Goal: Obtain resource: Download file/media

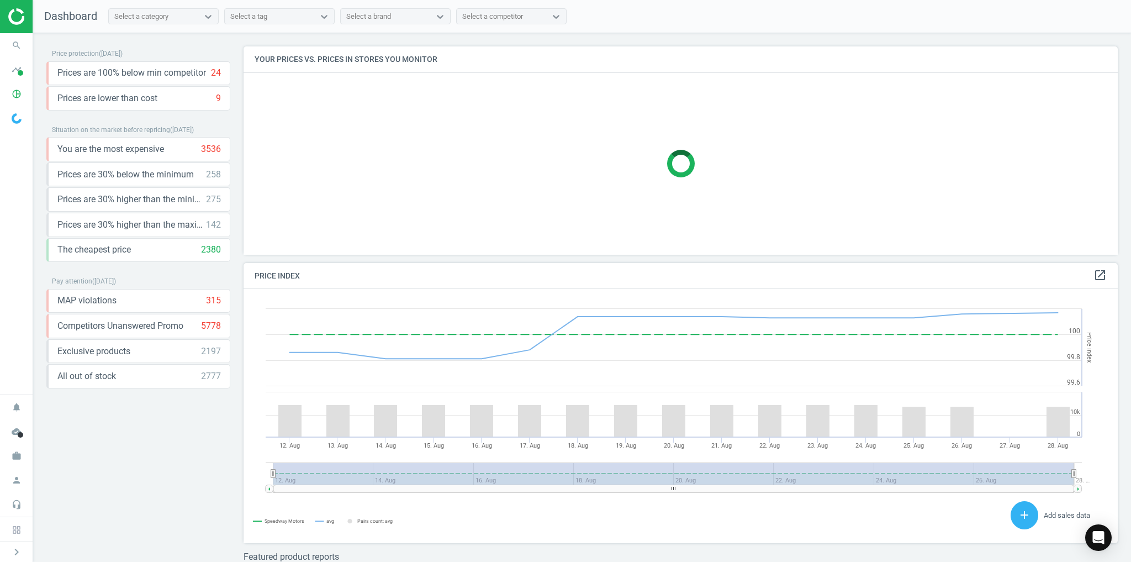
scroll to position [232, 881]
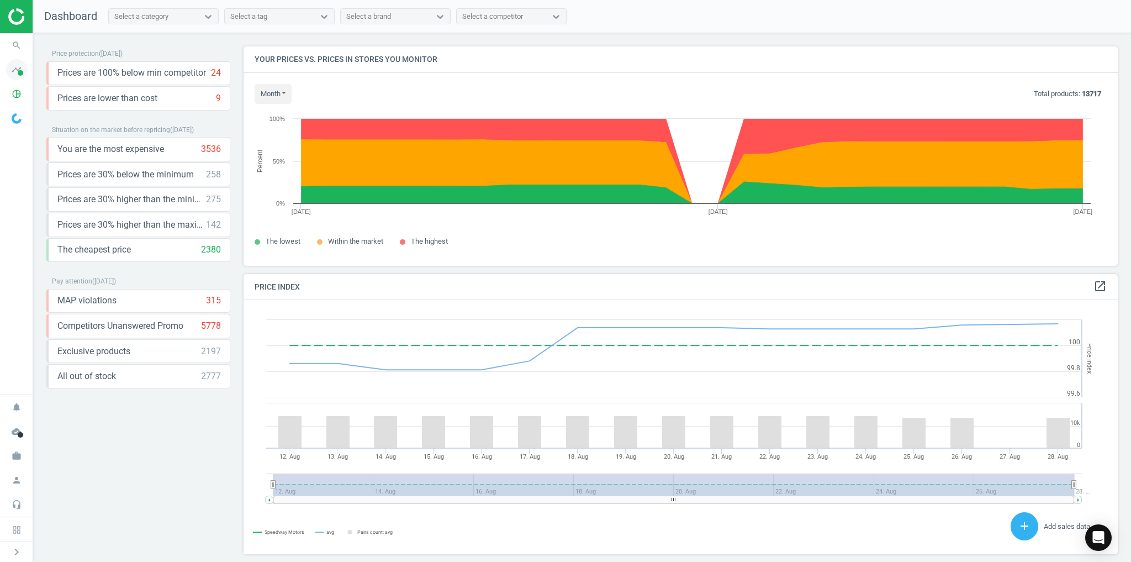
click at [17, 75] on icon "timeline" at bounding box center [16, 69] width 21 height 21
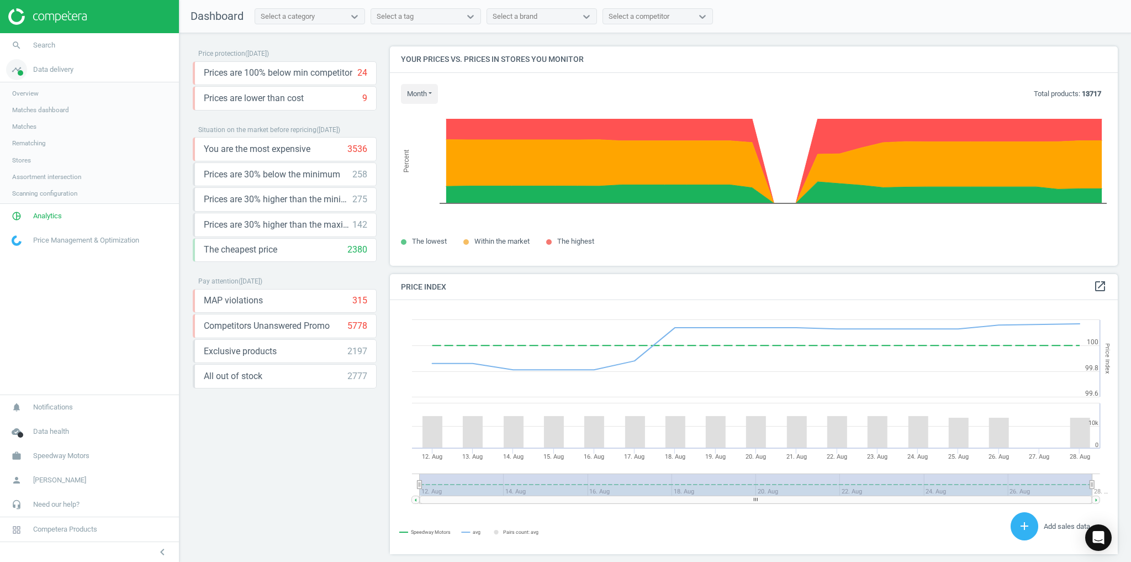
scroll to position [6, 5]
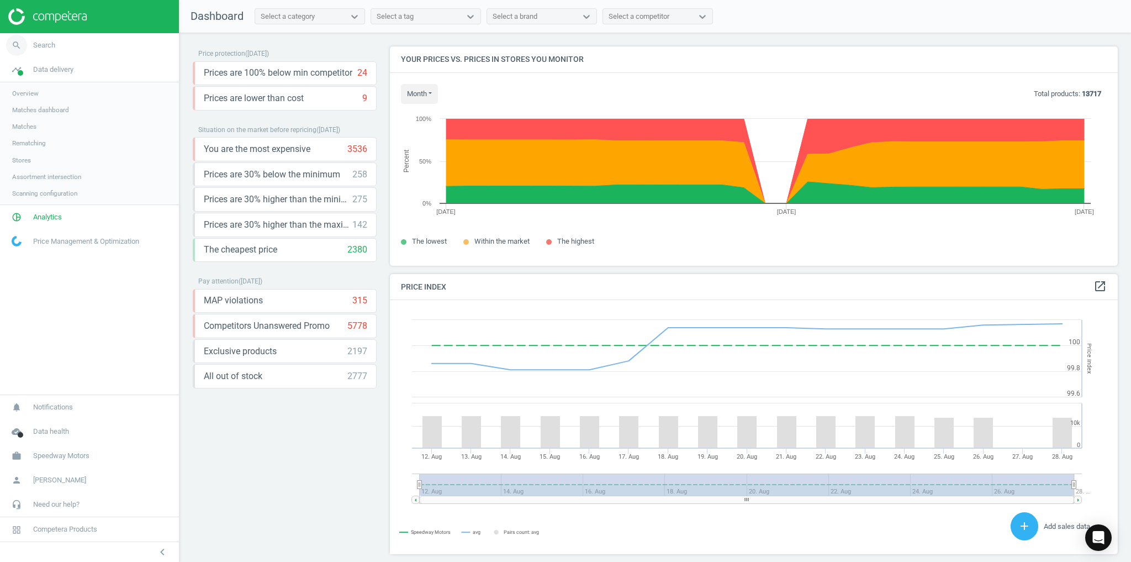
click at [37, 54] on link "search Search" at bounding box center [89, 45] width 179 height 24
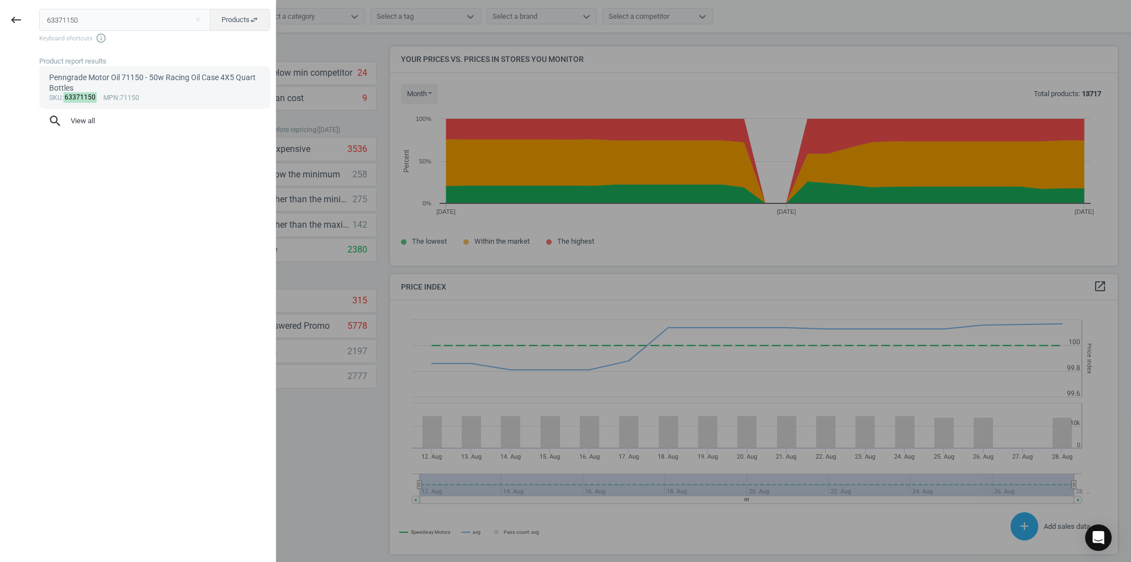
type input "63371150"
click at [143, 83] on div "Penngrade Motor Oil 71150 - 50w Racing Oil Case 4X5 Quart Bottles" at bounding box center [154, 83] width 211 height 22
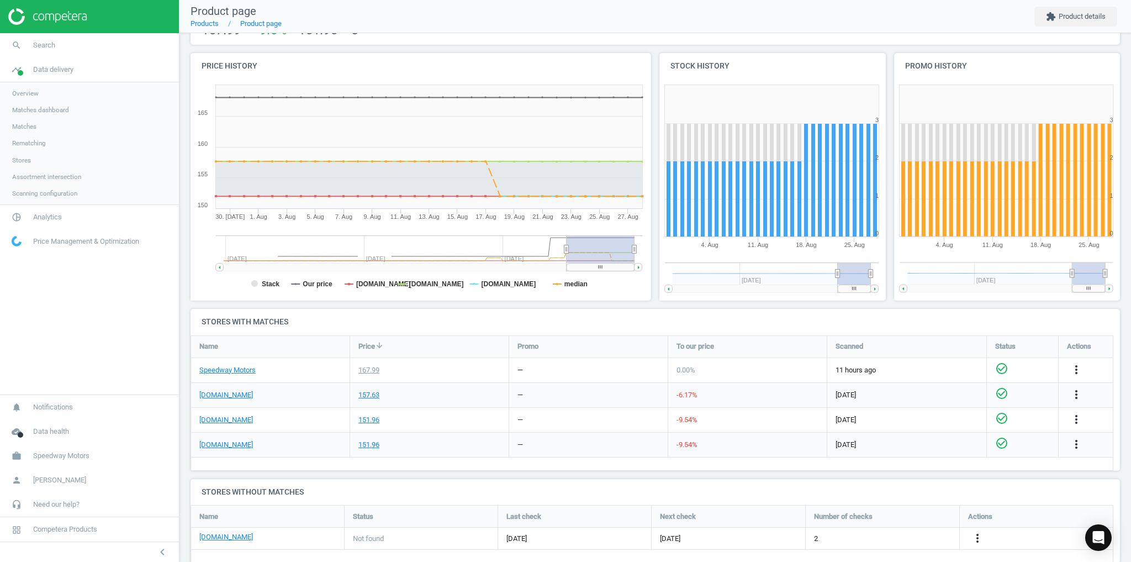
scroll to position [118, 0]
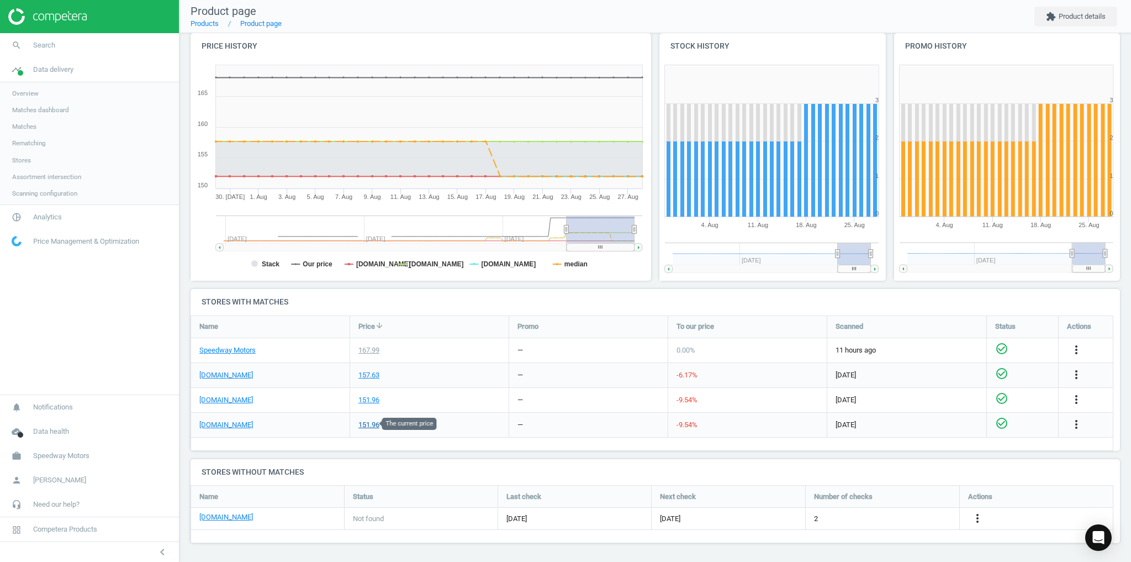
click at [365, 424] on div "151.96" at bounding box center [368, 425] width 21 height 10
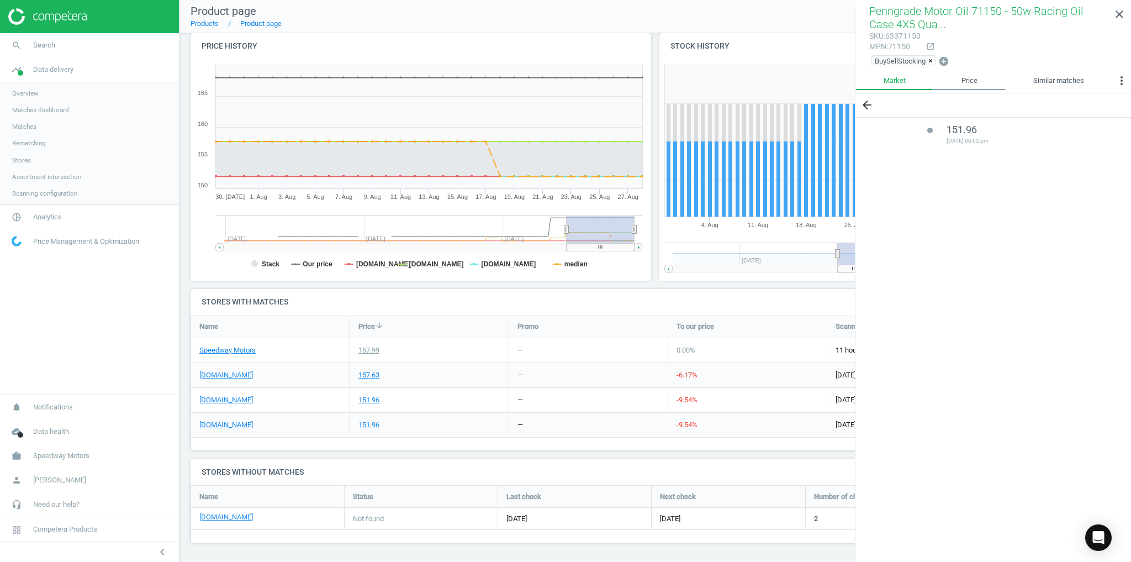
click at [985, 86] on link "Price" at bounding box center [969, 80] width 72 height 19
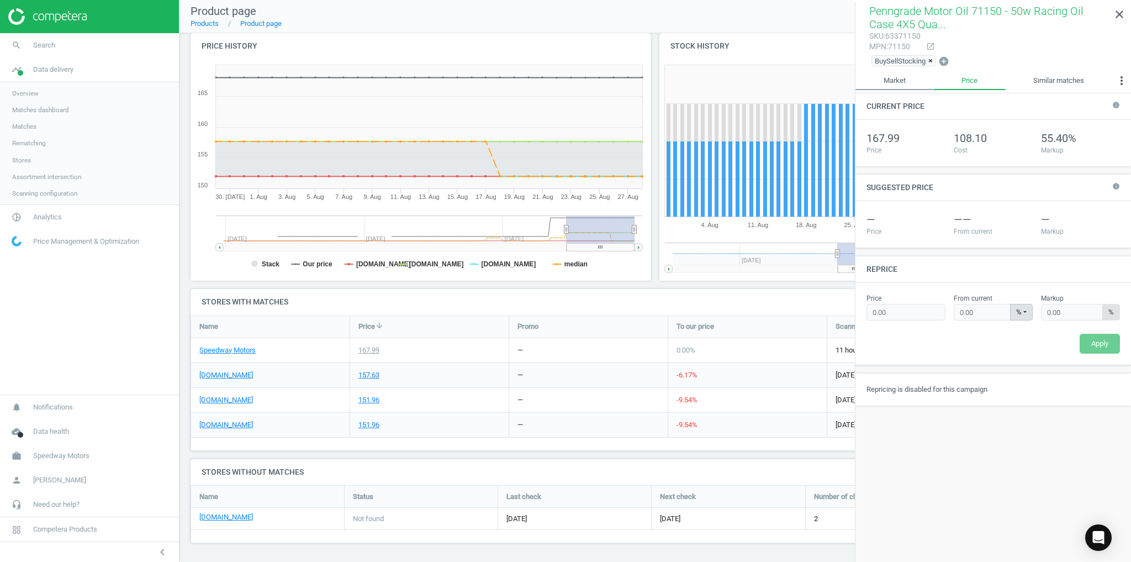
click at [903, 82] on link "Market" at bounding box center [894, 80] width 78 height 19
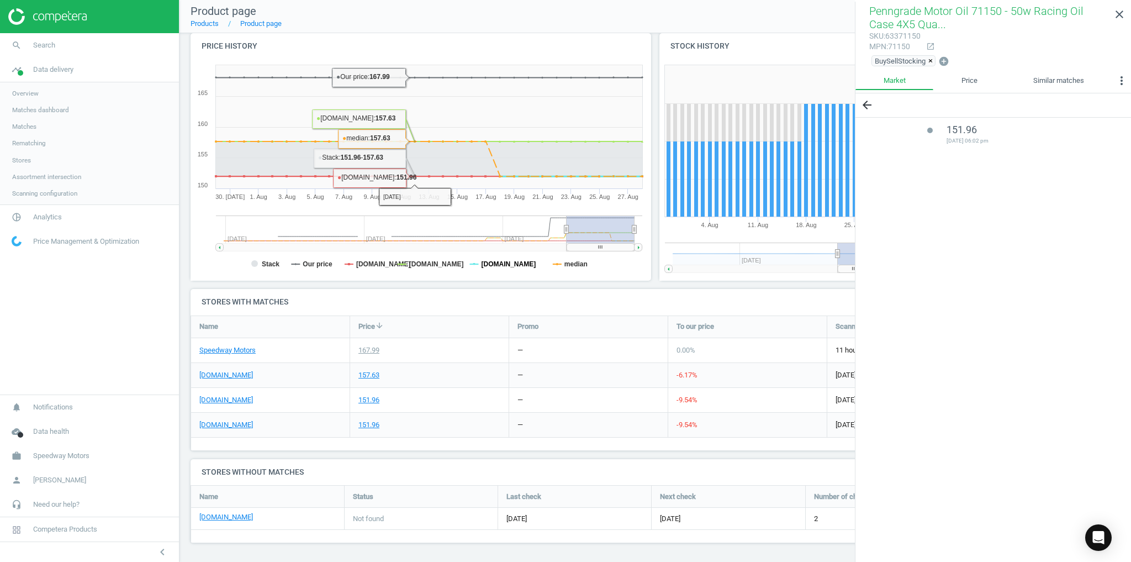
click at [516, 262] on tspan "[DOMAIN_NAME]" at bounding box center [508, 264] width 55 height 8
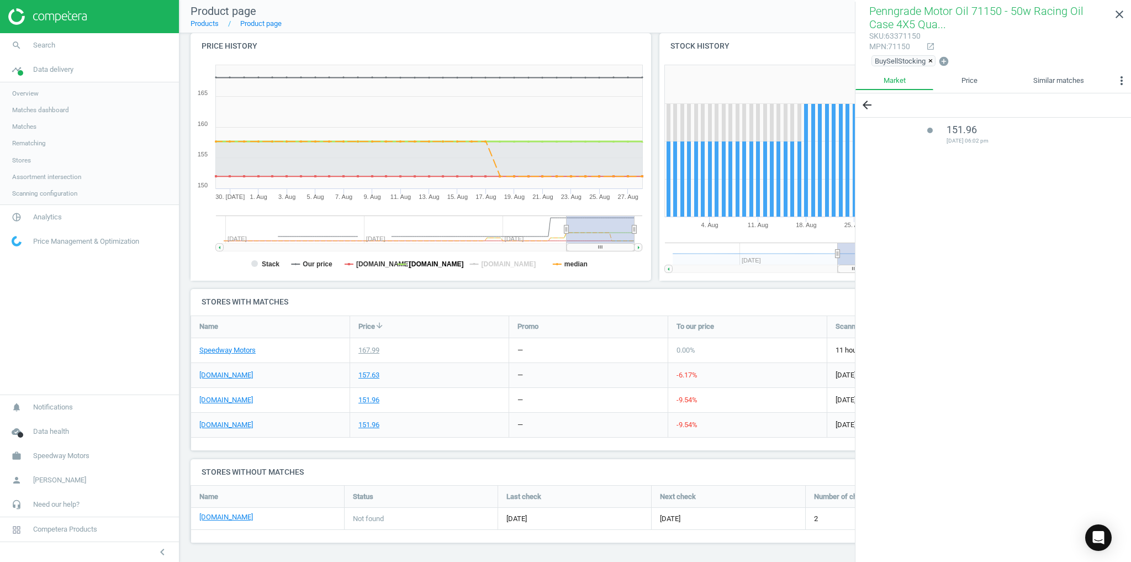
click at [456, 264] on tspan "[DOMAIN_NAME]" at bounding box center [436, 264] width 55 height 8
click at [499, 261] on tspan "[DOMAIN_NAME]" at bounding box center [508, 264] width 55 height 8
click at [576, 264] on tspan "median" at bounding box center [575, 264] width 23 height 8
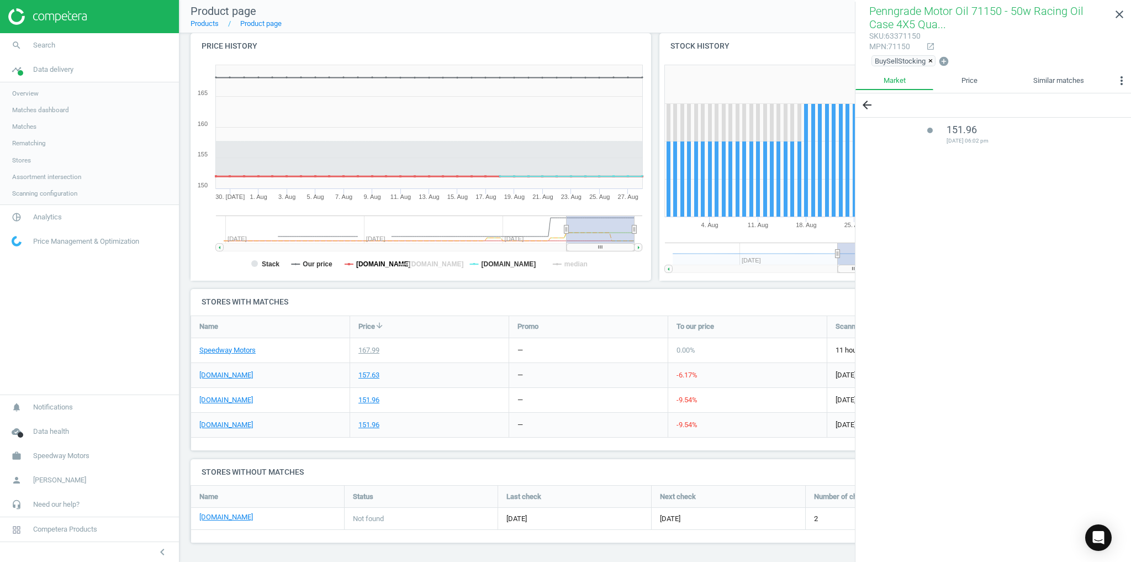
drag, startPoint x: 367, startPoint y: 261, endPoint x: 308, endPoint y: 263, distance: 58.6
click at [359, 261] on tspan "[DOMAIN_NAME]" at bounding box center [383, 264] width 55 height 8
click at [305, 264] on tspan "Our price" at bounding box center [318, 264] width 30 height 8
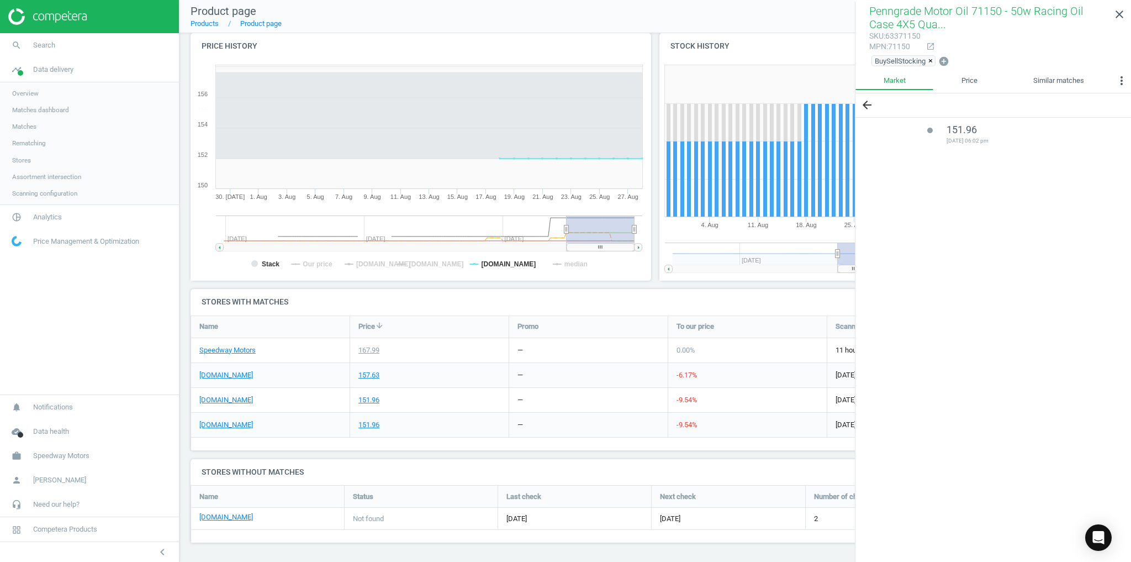
click at [283, 265] on rect at bounding box center [419, 170] width 457 height 221
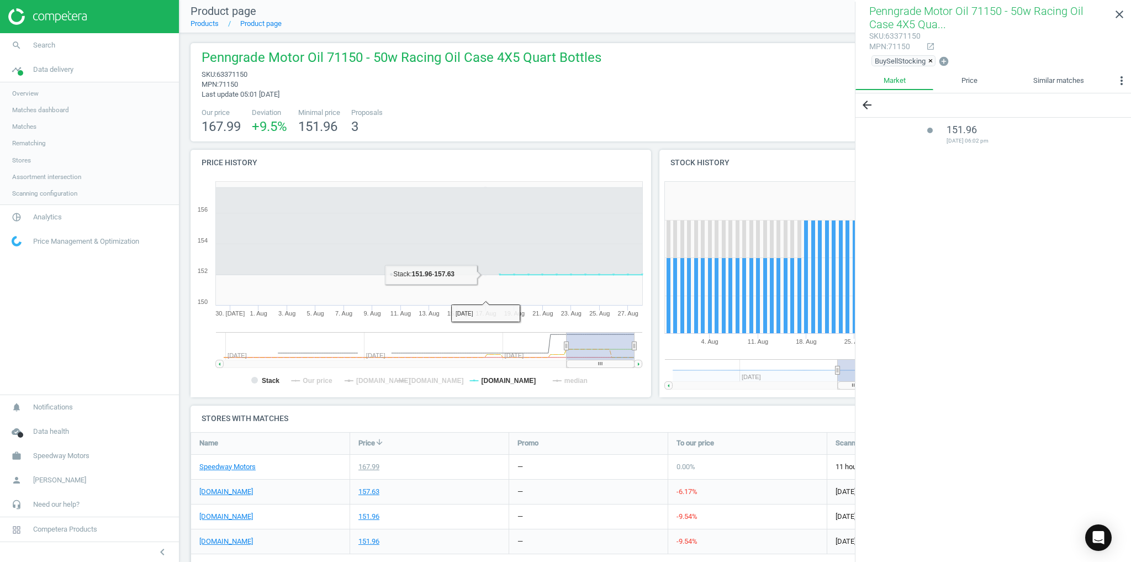
scroll to position [0, 0]
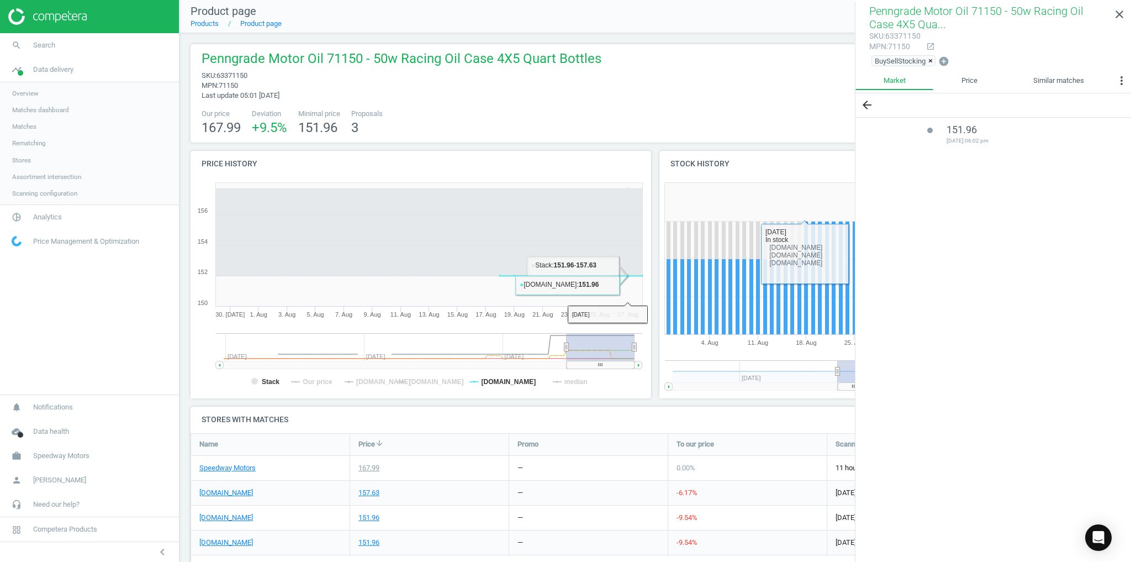
click at [928, 184] on div "arrow_back lens 151.96 [DATE] 06:02 pm" at bounding box center [993, 328] width 276 height 470
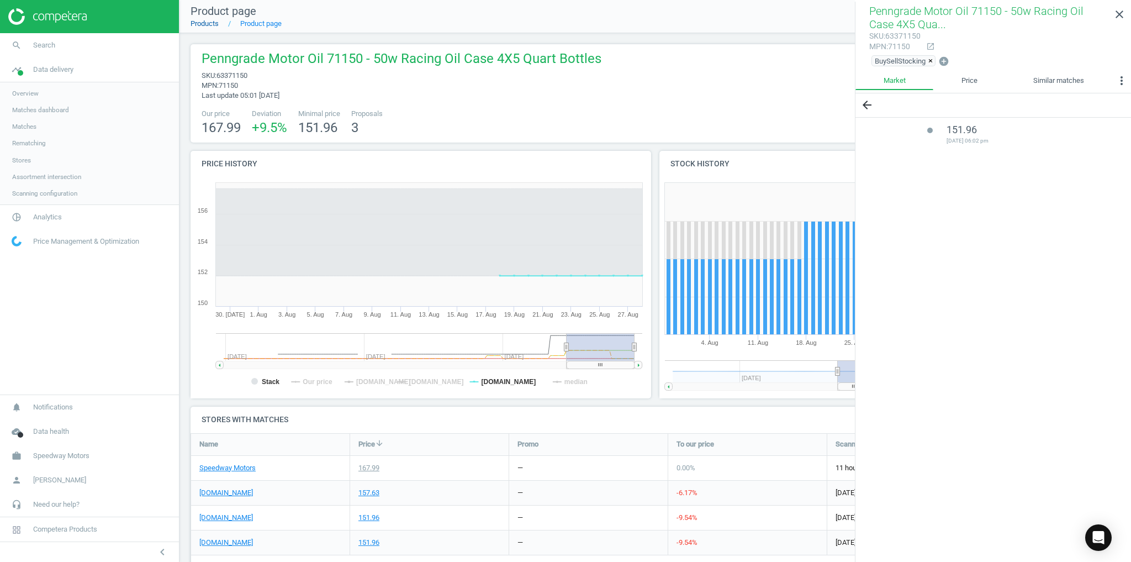
click at [205, 22] on link "Products" at bounding box center [205, 23] width 28 height 8
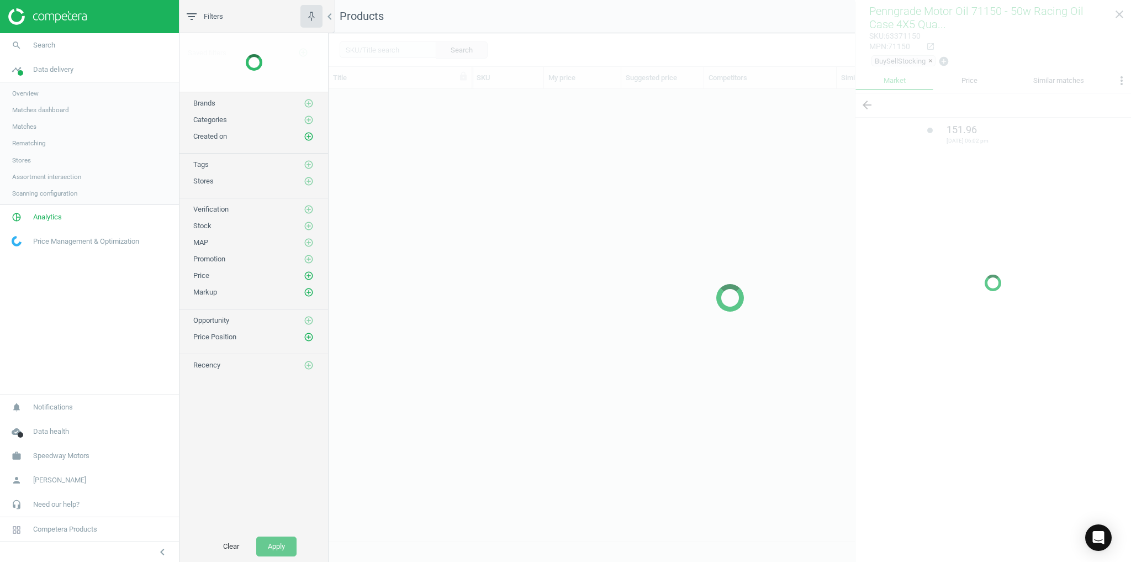
scroll to position [439, 796]
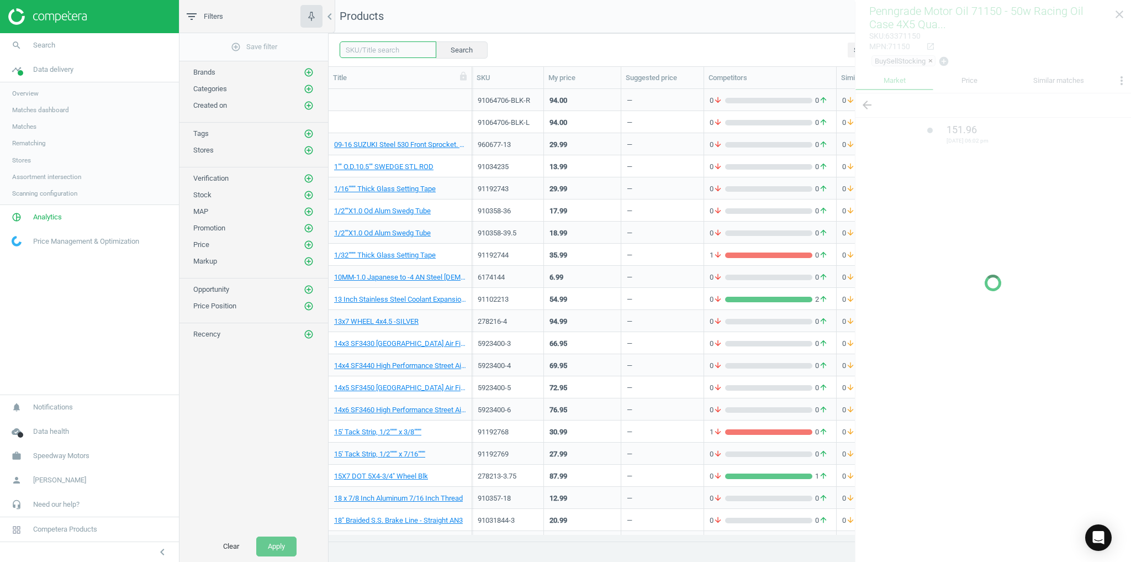
click at [406, 56] on input "text" at bounding box center [388, 49] width 97 height 17
paste input "63371150"
type input "63371150"
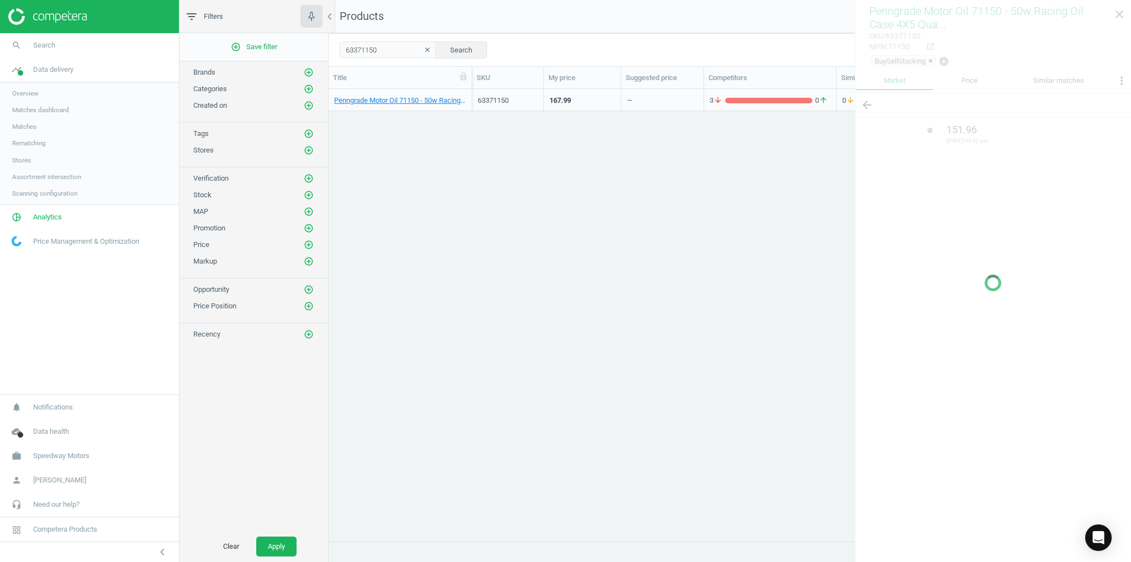
drag, startPoint x: 855, startPoint y: 269, endPoint x: 581, endPoint y: 292, distance: 274.8
click at [581, 292] on div "Penngrade Motor Oil 71150 - 50w Racing Oil Case 4X5 Quart Bottles 63371150 167.…" at bounding box center [730, 312] width 802 height 446
click at [546, 227] on div "Penngrade Motor Oil 71150 - 50w Racing Oil Case 4X5 Quart Bottles 63371150 167.…" at bounding box center [730, 312] width 802 height 446
click at [424, 49] on icon "clear" at bounding box center [428, 50] width 8 height 8
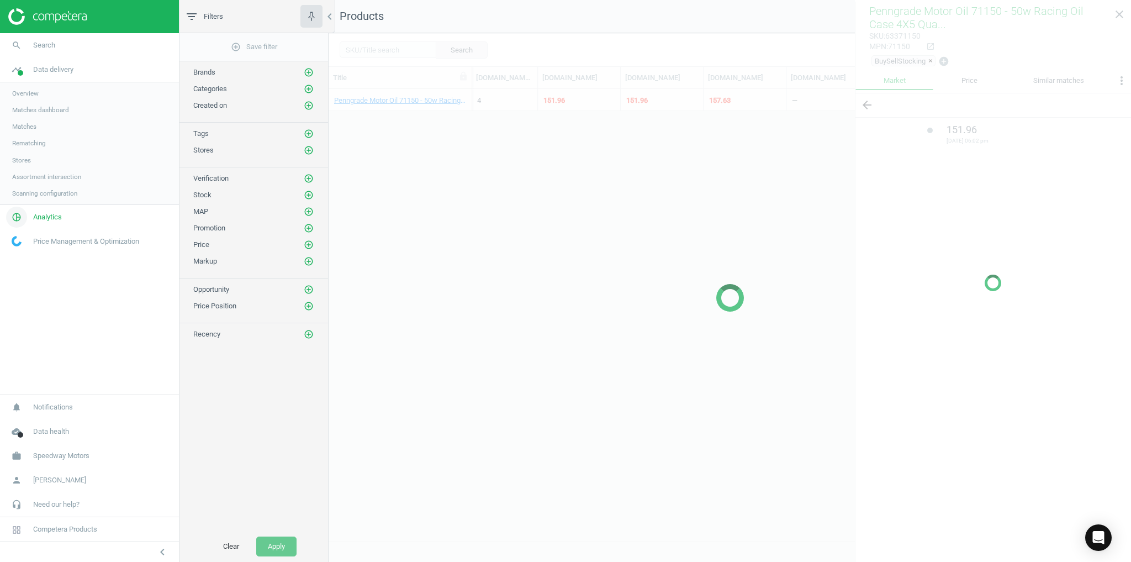
click at [44, 216] on span "Analytics" at bounding box center [47, 217] width 29 height 10
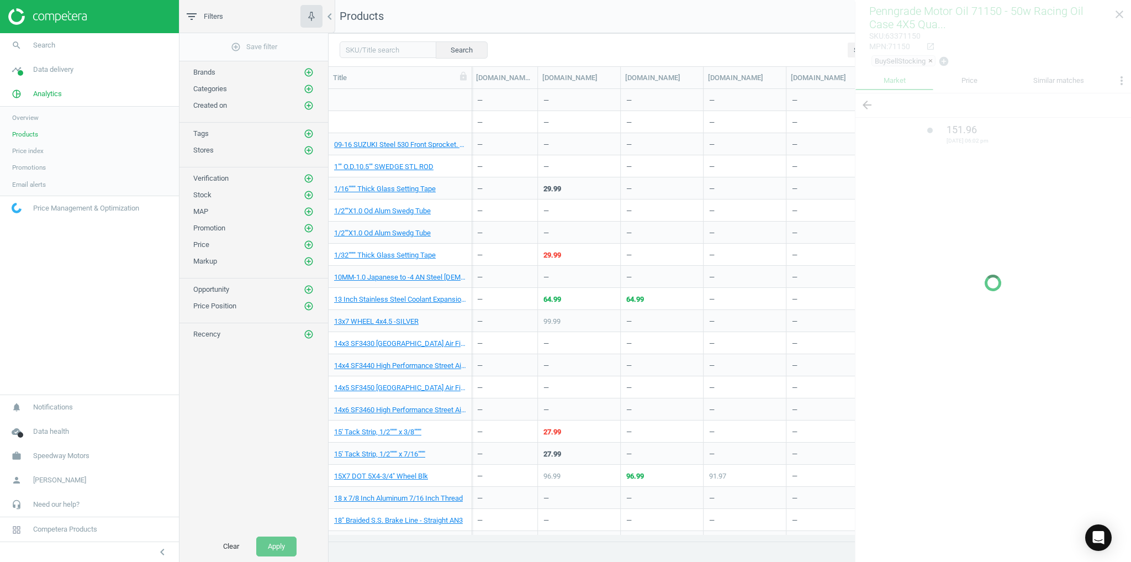
click at [1122, 12] on div at bounding box center [993, 283] width 276 height 562
click at [636, 41] on div "Search Select all on page (200) Save report horizontal_split Expanded view Edit…" at bounding box center [730, 49] width 802 height 33
click at [1119, 23] on div at bounding box center [993, 283] width 276 height 562
drag, startPoint x: 1107, startPoint y: 21, endPoint x: 1058, endPoint y: 0, distance: 52.9
click at [1080, 6] on div at bounding box center [993, 283] width 276 height 562
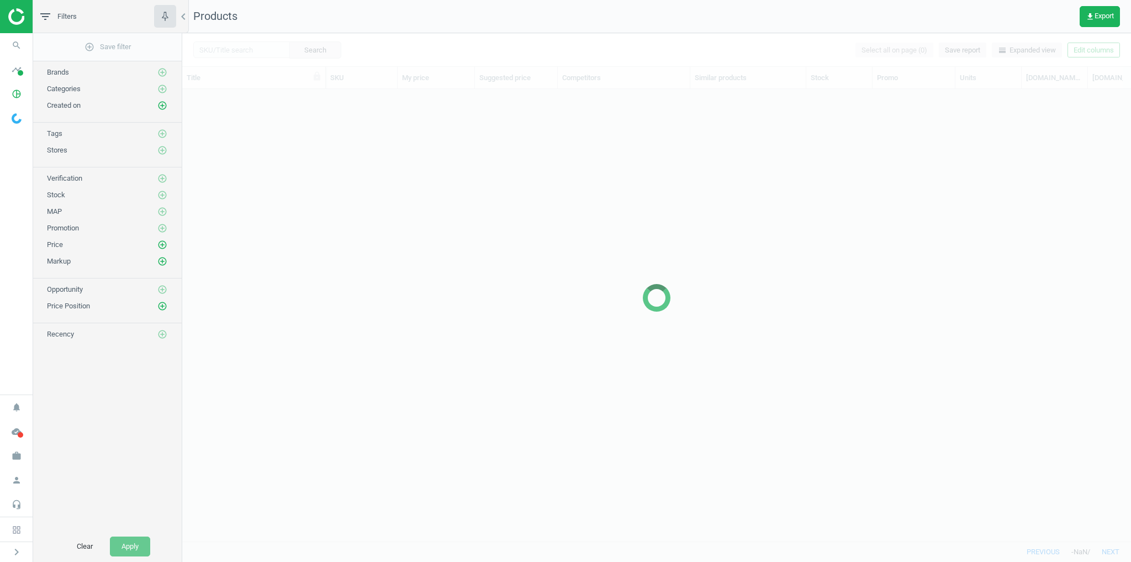
scroll to position [439, 941]
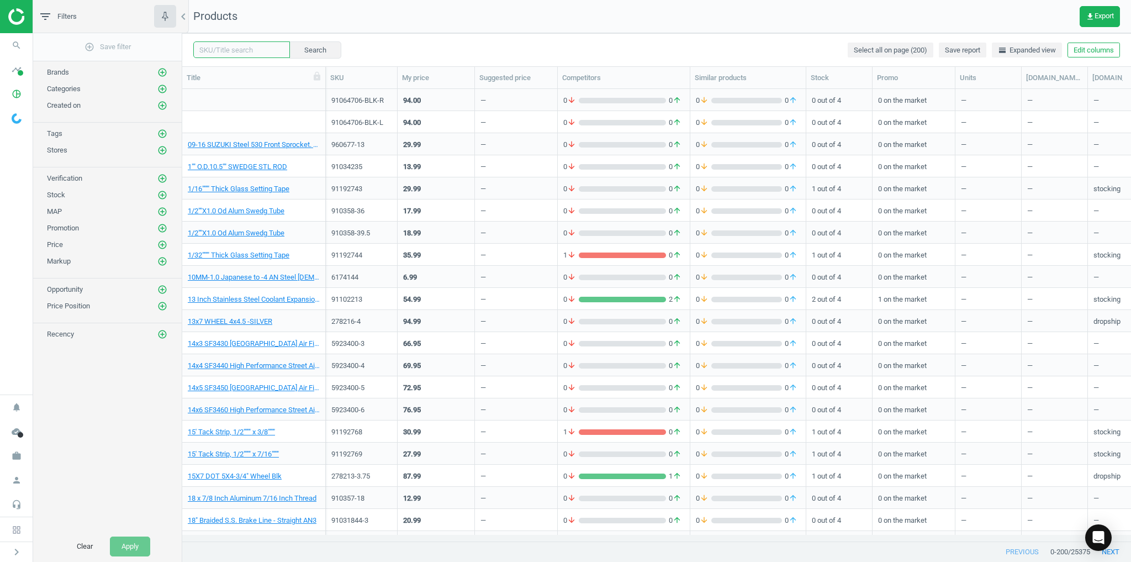
click at [218, 49] on input "text" at bounding box center [241, 49] width 97 height 17
paste input "63371150"
type input "63371150"
click at [231, 71] on span "63371150" at bounding box center [238, 69] width 92 height 17
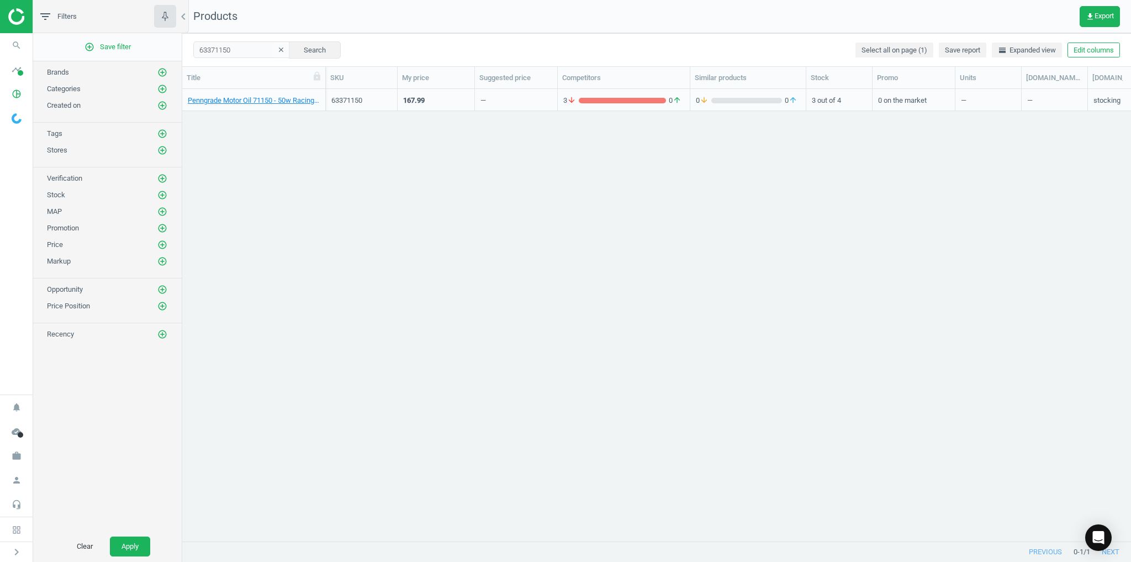
click at [277, 46] on icon "clear" at bounding box center [281, 50] width 8 height 8
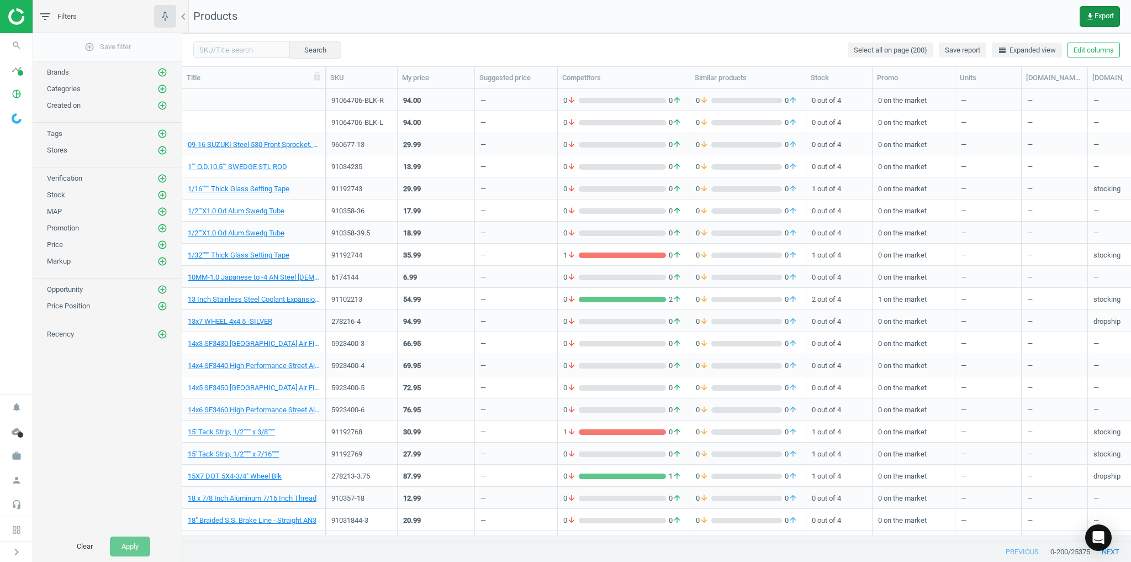
click at [1102, 20] on span "get_app Export" at bounding box center [1100, 16] width 28 height 9
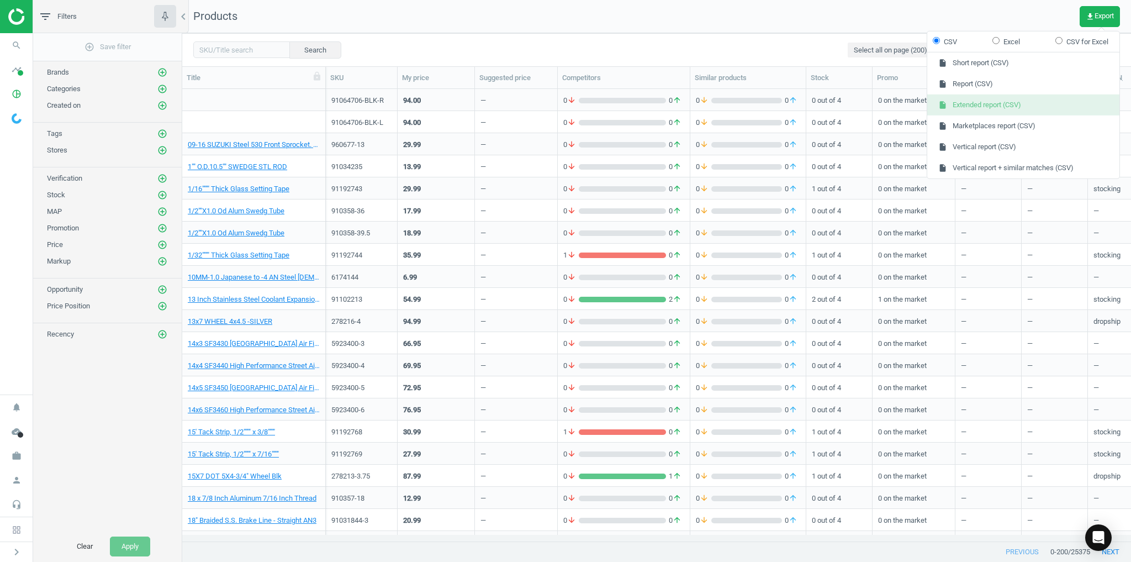
click at [1017, 108] on button "insert_drive_file Extended report (CSV)" at bounding box center [1023, 104] width 192 height 21
